Goal: Information Seeking & Learning: Learn about a topic

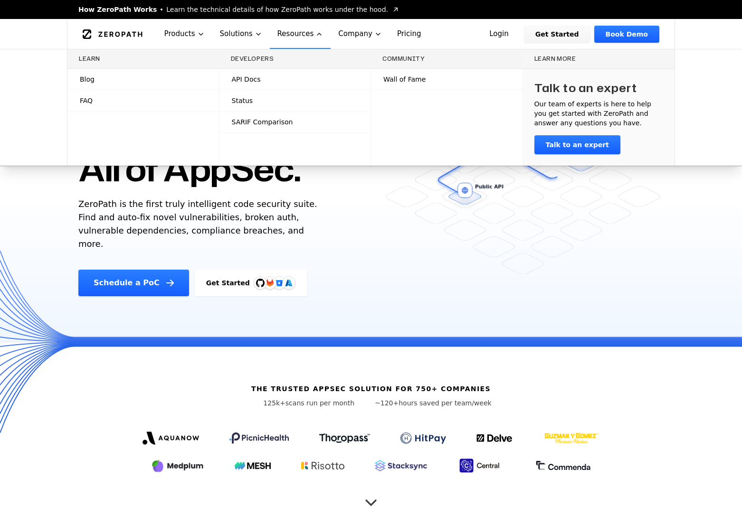
click at [155, 88] on link "Blog" at bounding box center [142, 79] width 151 height 21
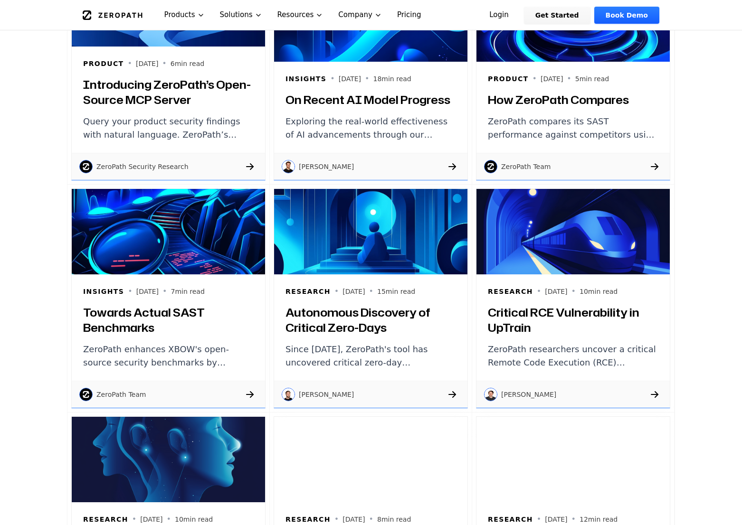
scroll to position [960, 0]
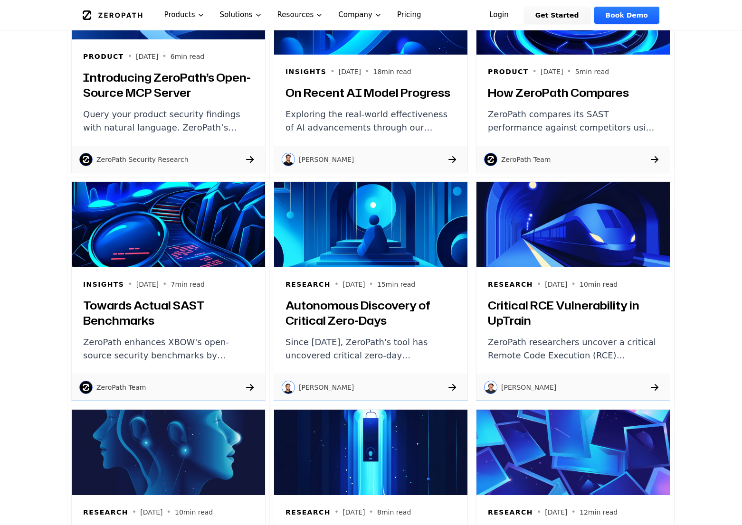
click at [348, 329] on div "Research • 2024-10-29 • 15 min read Autonomous Discovery of Critical Zero-Days …" at bounding box center [370, 320] width 193 height 106
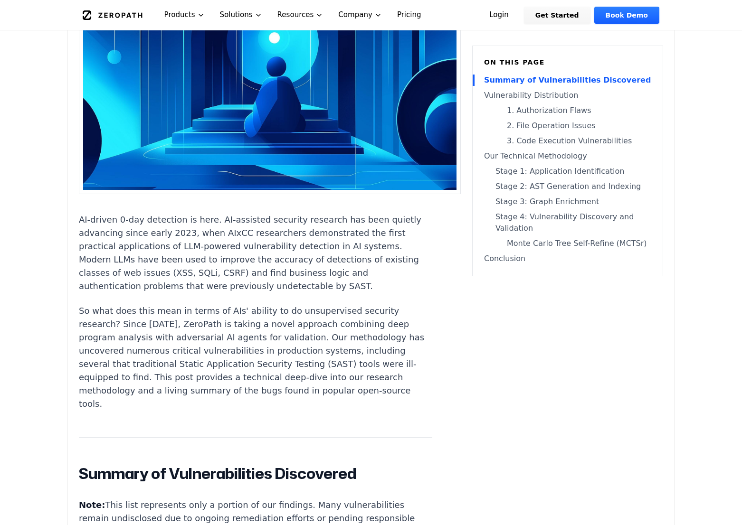
scroll to position [318, 0]
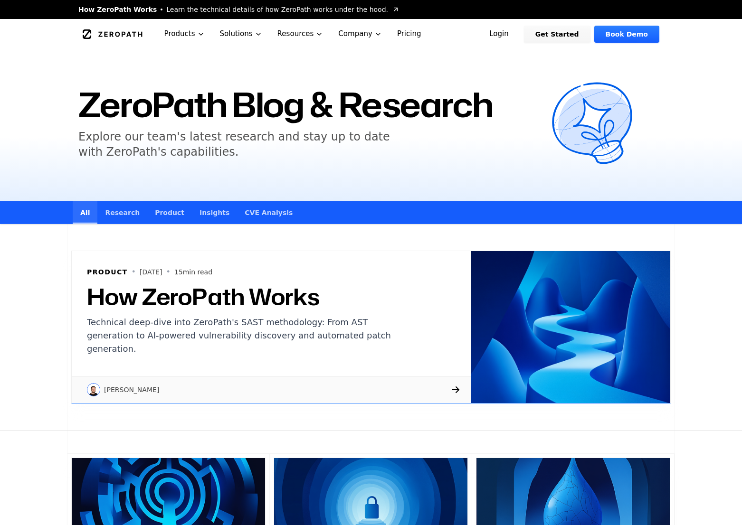
click at [122, 217] on link "Research" at bounding box center [122, 212] width 50 height 22
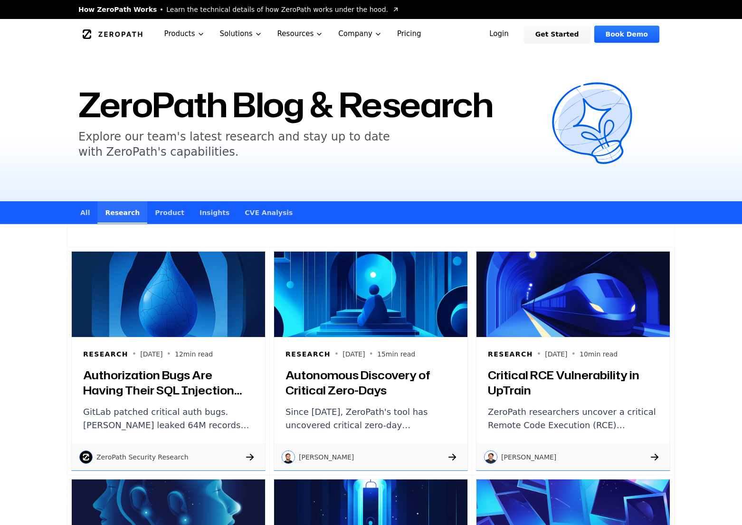
click at [205, 221] on link "Insights" at bounding box center [214, 212] width 45 height 22
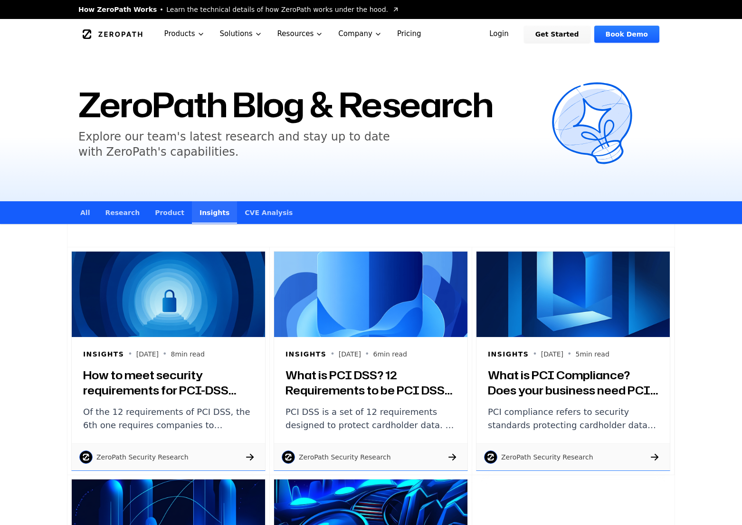
click at [264, 214] on link "CVE Analysis" at bounding box center [268, 212] width 63 height 22
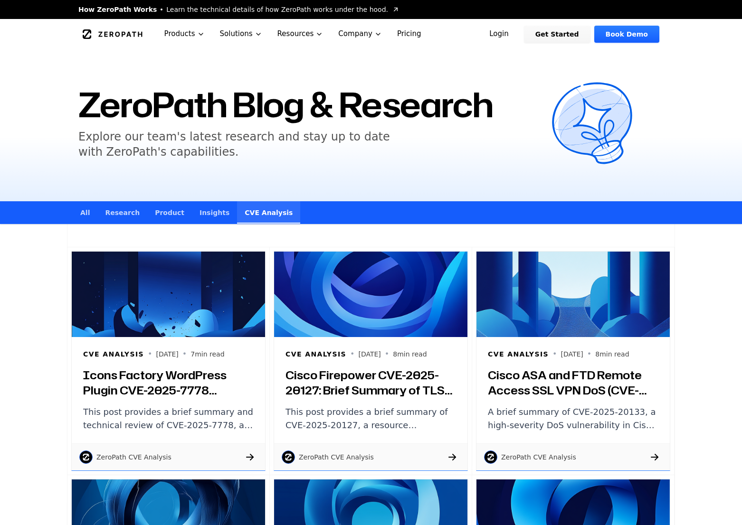
click at [128, 217] on link "Research" at bounding box center [122, 212] width 50 height 22
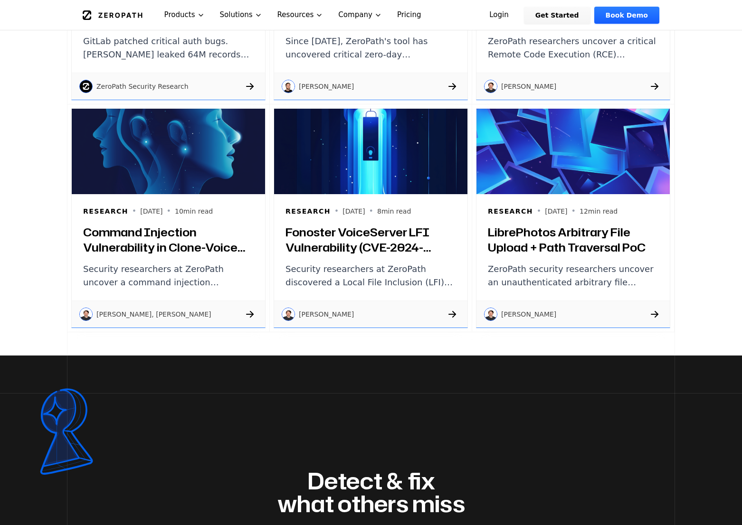
scroll to position [365, 0]
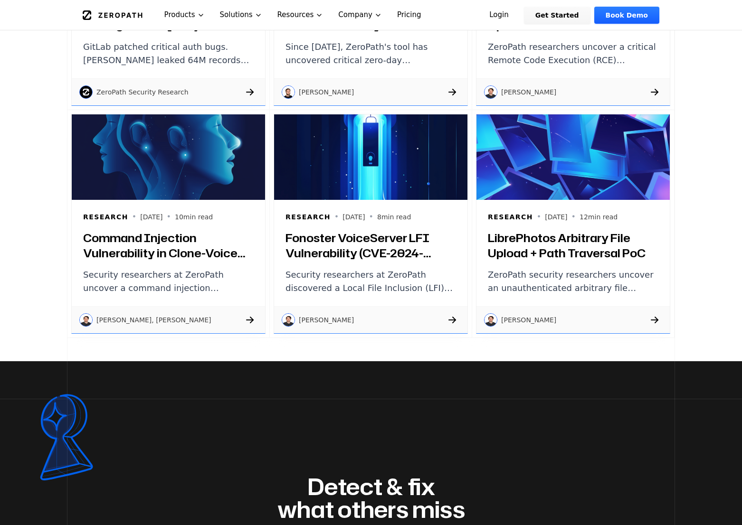
click at [557, 242] on h3 "LibrePhotos Arbitrary File Upload + Path Traversal PoC" at bounding box center [573, 245] width 170 height 30
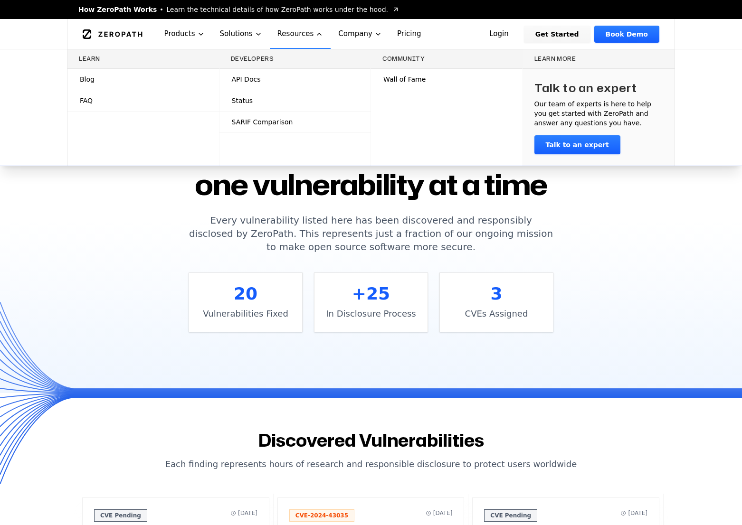
click at [186, 77] on link "Blog" at bounding box center [142, 79] width 151 height 21
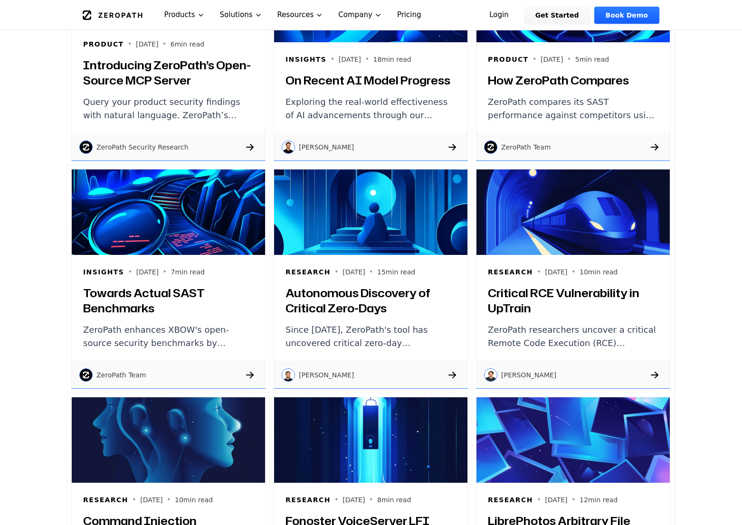
scroll to position [977, 0]
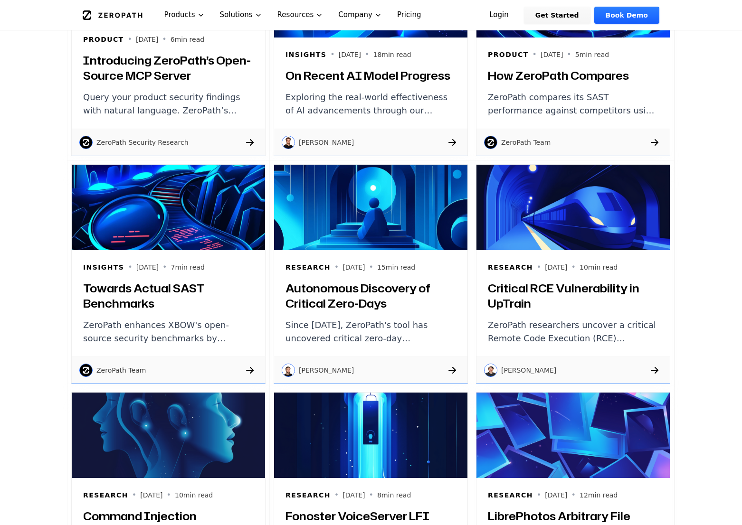
click at [175, 299] on h3 "Towards Actual SAST Benchmarks" at bounding box center [168, 296] width 170 height 30
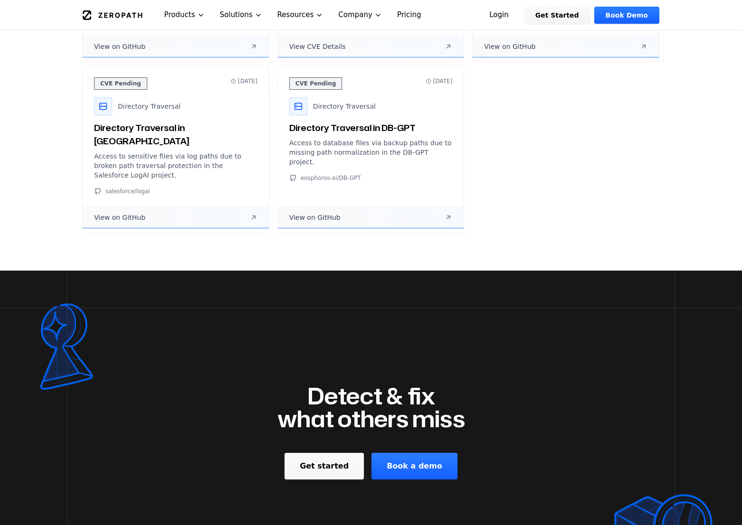
scroll to position [1114, 0]
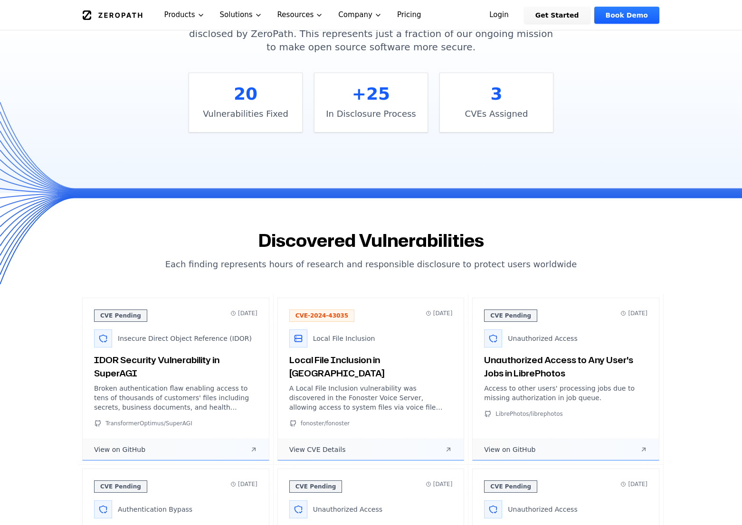
scroll to position [90, 0]
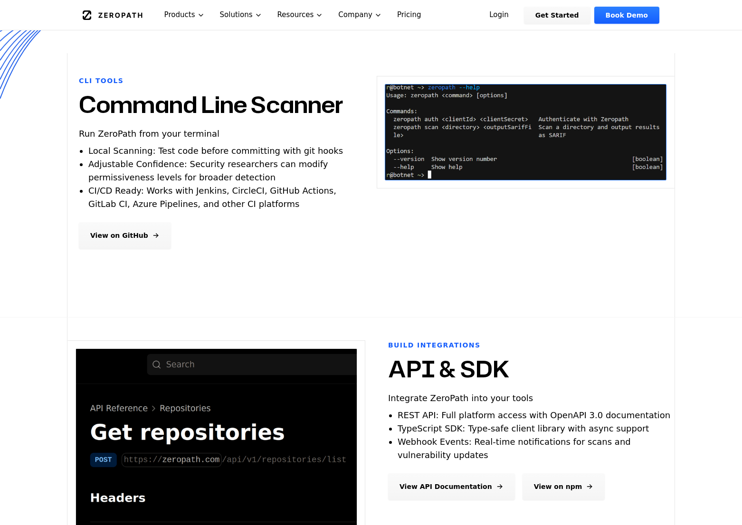
scroll to position [354, 0]
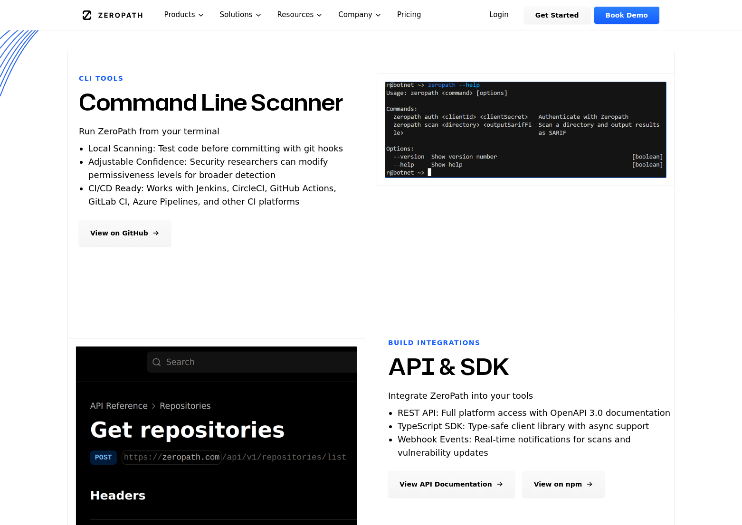
click at [122, 232] on link "View on GitHub" at bounding box center [125, 233] width 92 height 27
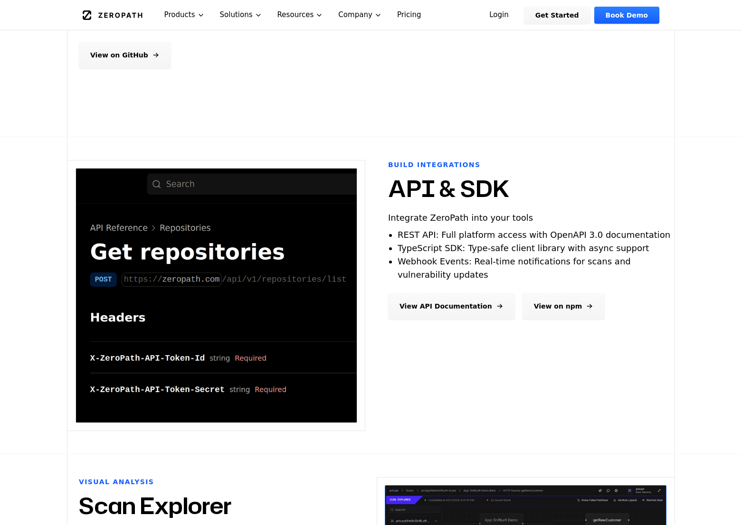
scroll to position [501, 0]
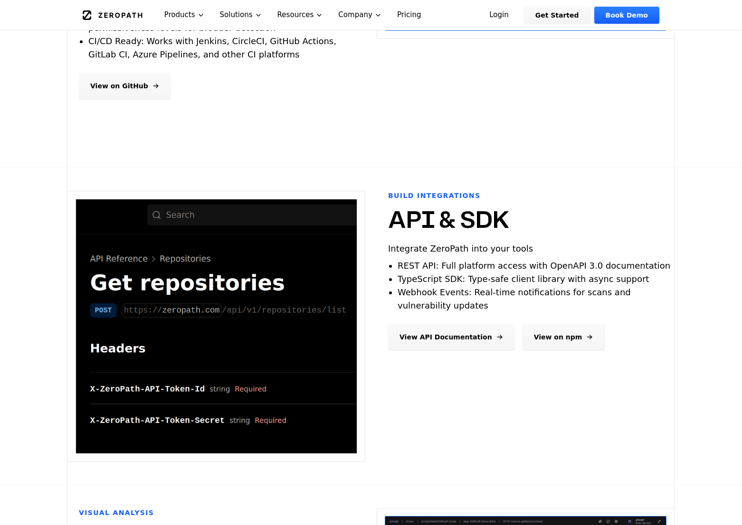
click at [498, 286] on li "Webhook Events: Real-time notifications for scans and vulnerability updates" at bounding box center [535, 299] width 275 height 27
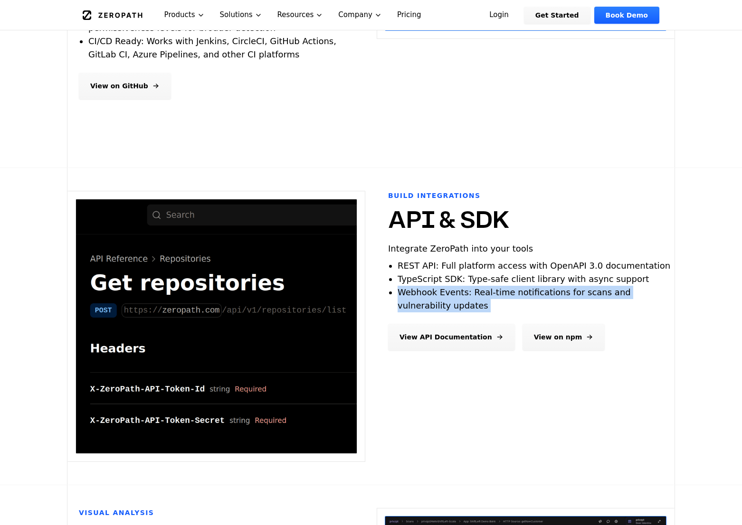
click at [498, 286] on li "Webhook Events: Real-time notifications for scans and vulnerability updates" at bounding box center [535, 299] width 275 height 27
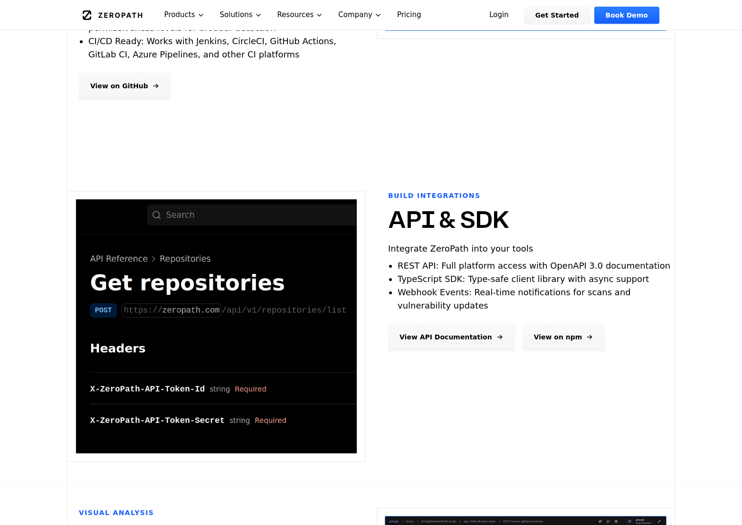
click at [527, 288] on span "Webhook Events: Real-time notifications for scans and vulnerability updates" at bounding box center [514, 298] width 233 height 23
